Goal: Information Seeking & Learning: Learn about a topic

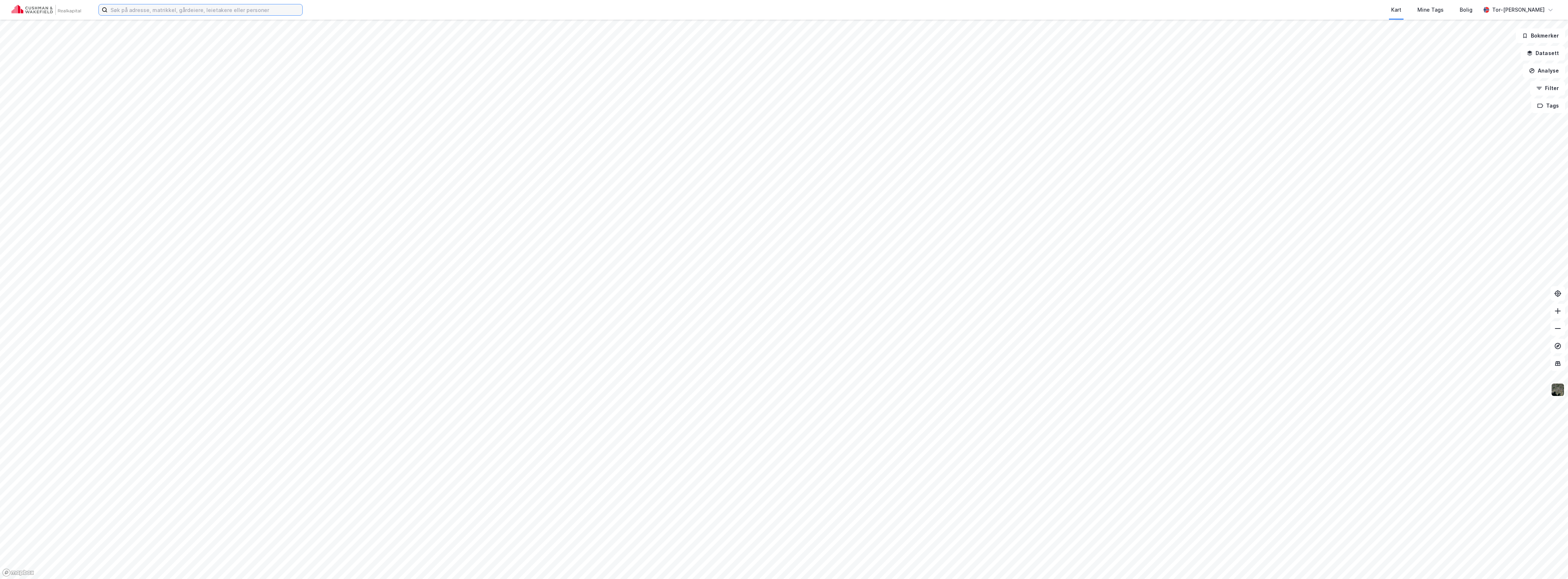
click at [123, 12] on input at bounding box center [205, 10] width 195 height 11
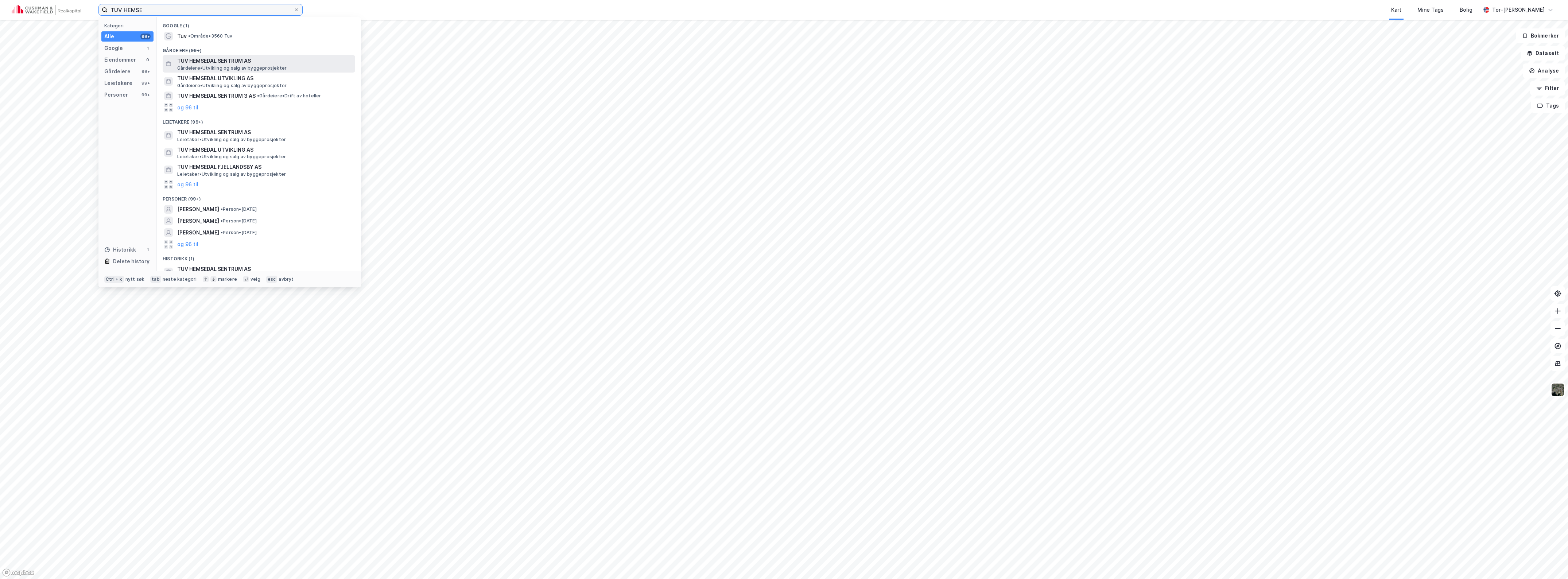
type input "TUV HEMSE"
click at [222, 63] on span "TUV HEMSEDAL SENTRUM AS" at bounding box center [265, 61] width 175 height 9
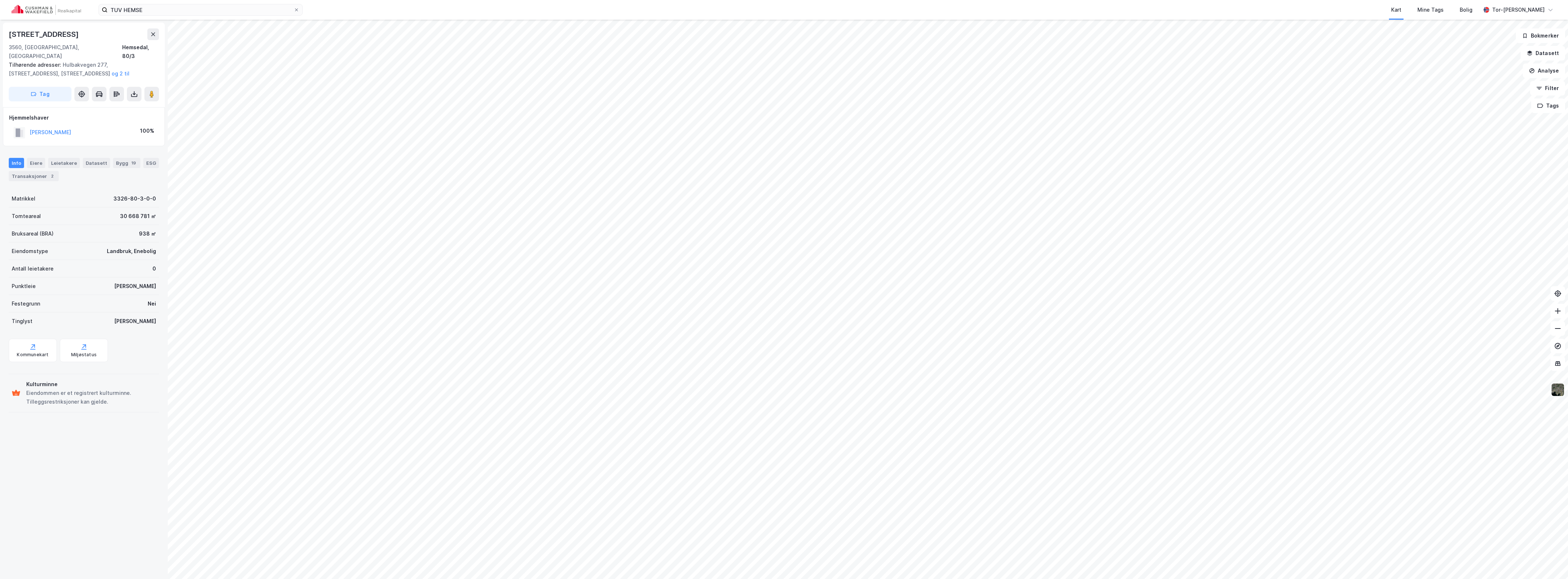
click at [1559, 388] on img at bounding box center [1558, 390] width 14 height 14
click at [1470, 226] on img at bounding box center [1466, 230] width 15 height 15
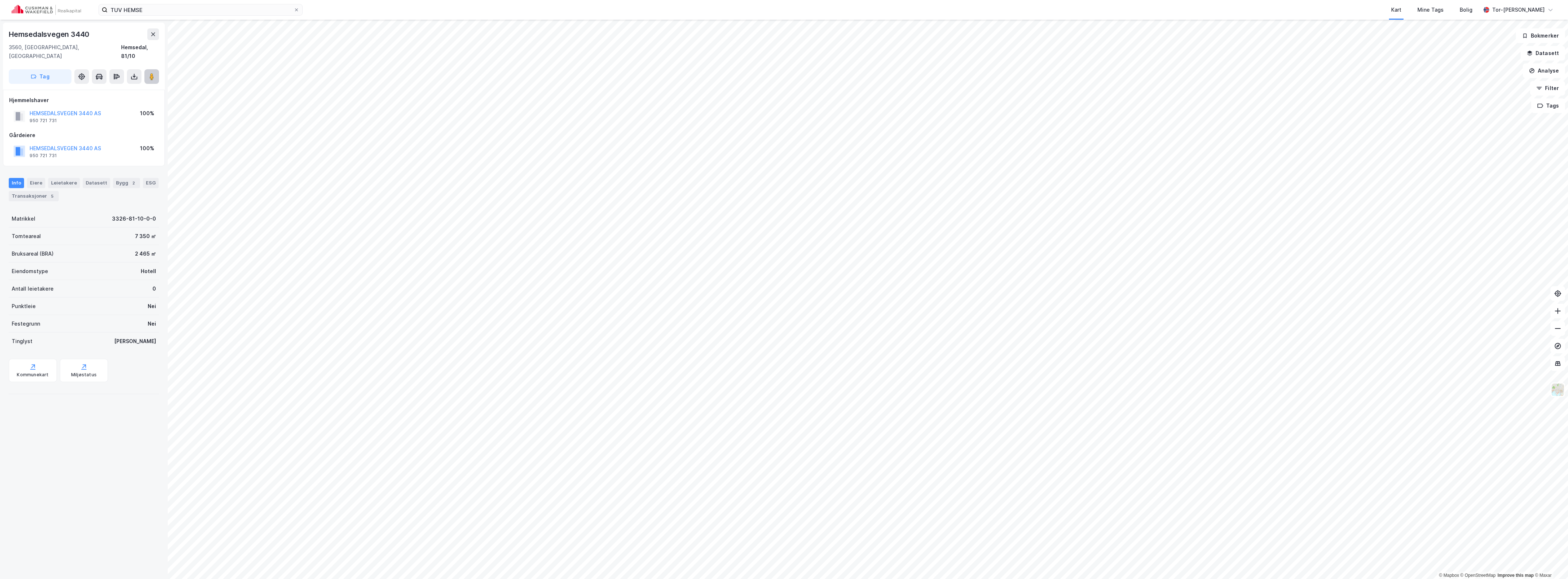
click at [147, 69] on button at bounding box center [152, 77] width 15 height 15
